Goal: Find specific page/section: Find specific page/section

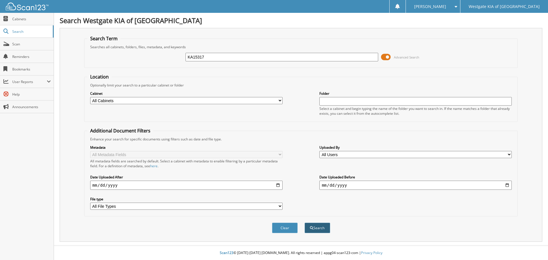
type input "KA15317"
click at [314, 225] on button "Search" at bounding box center [318, 228] width 26 height 11
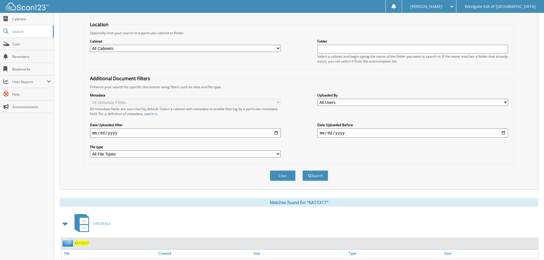
scroll to position [91, 0]
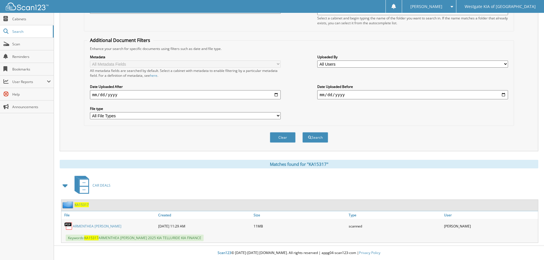
click at [91, 226] on link "ARMENTHEA [PERSON_NAME]" at bounding box center [97, 226] width 49 height 5
